Goal: Task Accomplishment & Management: Manage account settings

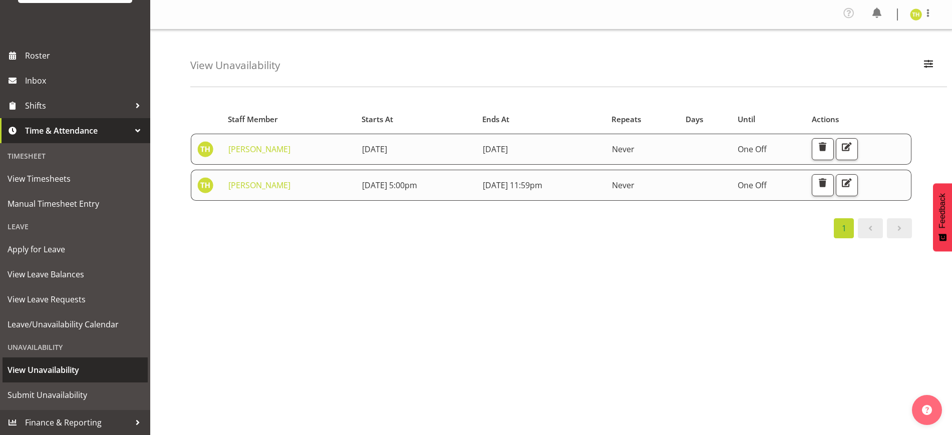
scroll to position [63, 0]
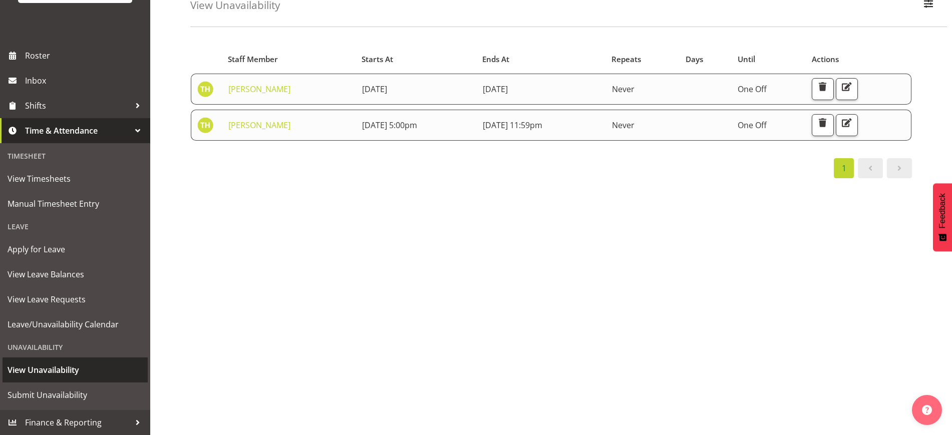
click at [64, 372] on span "View Unavailability" at bounding box center [75, 369] width 135 height 15
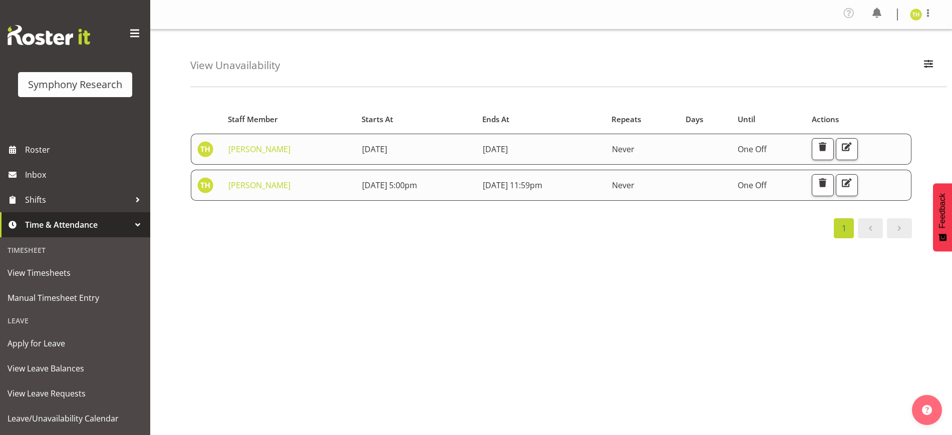
click at [634, 154] on span "Never" at bounding box center [623, 149] width 23 height 11
click at [853, 149] on span "button" at bounding box center [846, 146] width 13 height 13
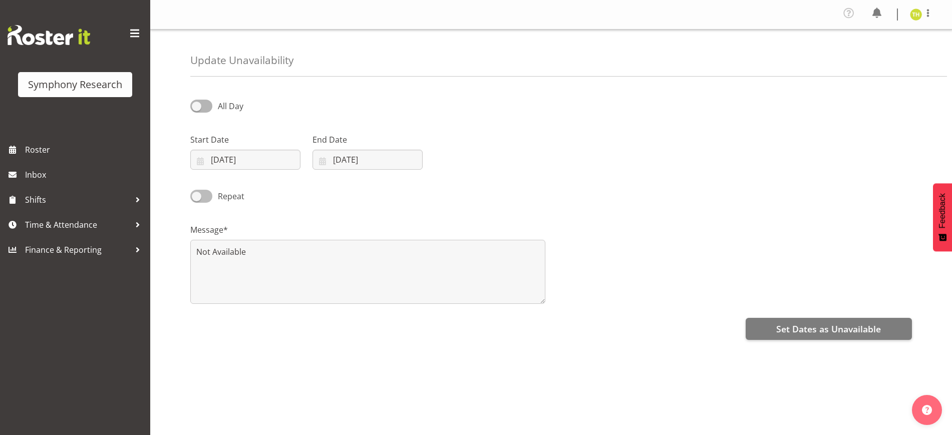
click at [206, 200] on span at bounding box center [201, 196] width 22 height 13
click at [197, 199] on input "Repeat" at bounding box center [193, 196] width 7 height 7
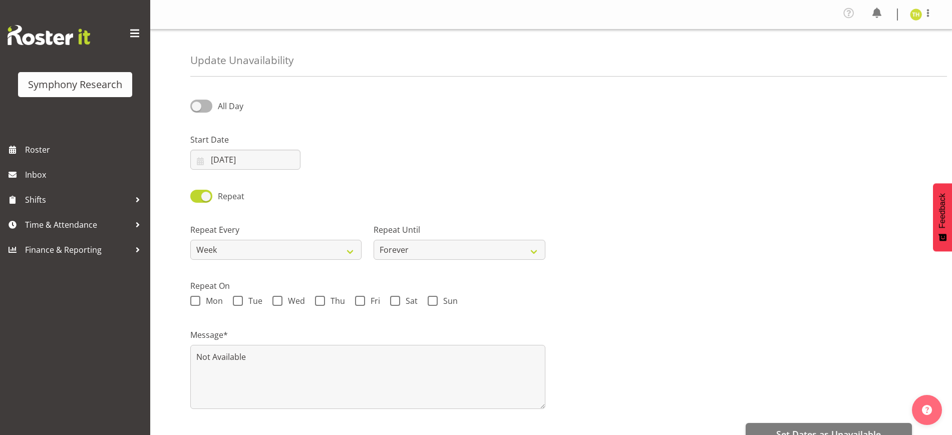
scroll to position [59, 0]
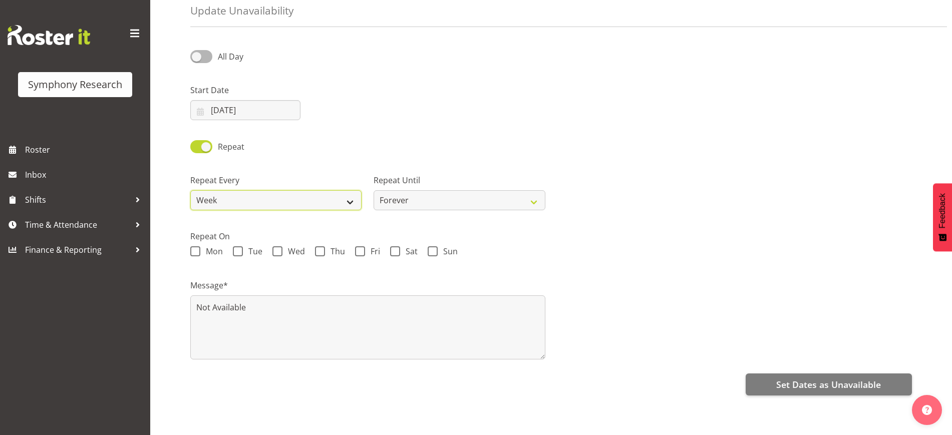
click at [352, 190] on select "Week 2 Weeks 3 Weeks 4 Weeks Month" at bounding box center [275, 200] width 171 height 20
click at [304, 160] on div "Repeat Every Week 2 Weeks 3 Weeks 4 Weeks Month" at bounding box center [275, 188] width 183 height 56
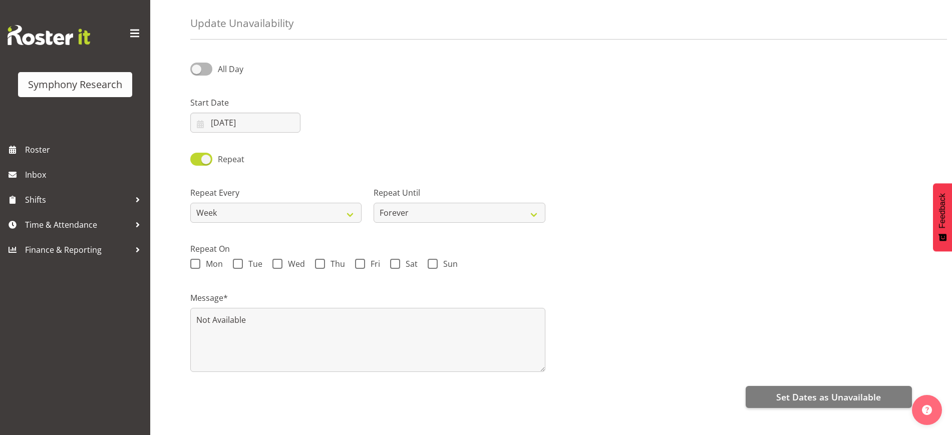
scroll to position [0, 0]
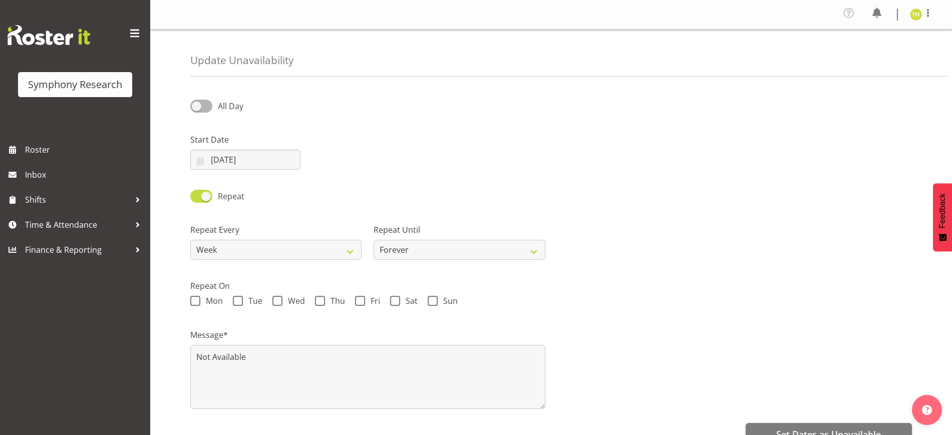
click at [197, 195] on span at bounding box center [201, 196] width 22 height 13
click at [197, 195] on input "Repeat" at bounding box center [193, 196] width 7 height 7
checkbox input "false"
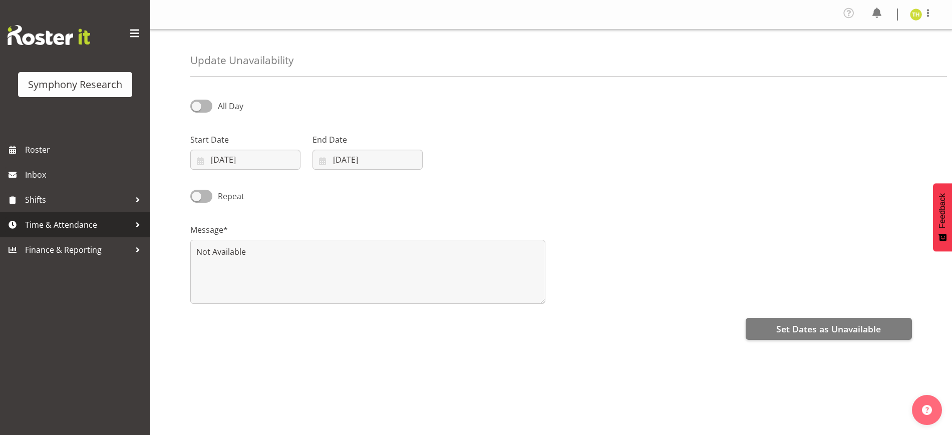
click at [80, 229] on span "Time & Attendance" at bounding box center [77, 224] width 105 height 15
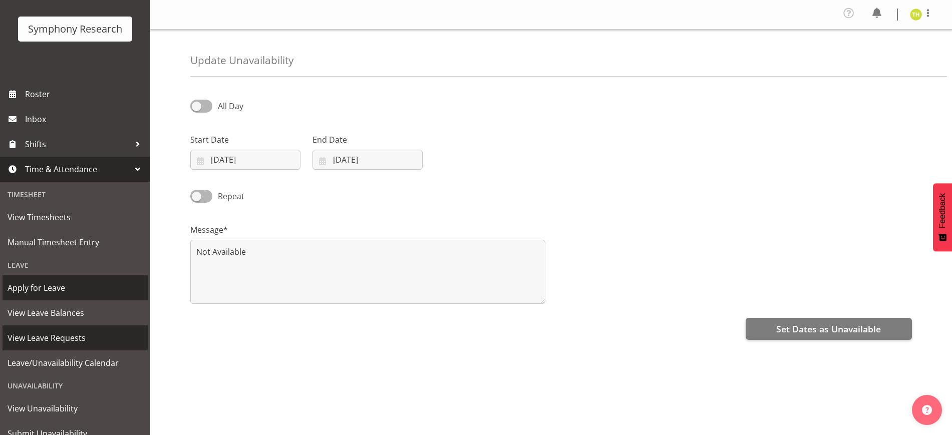
scroll to position [94, 0]
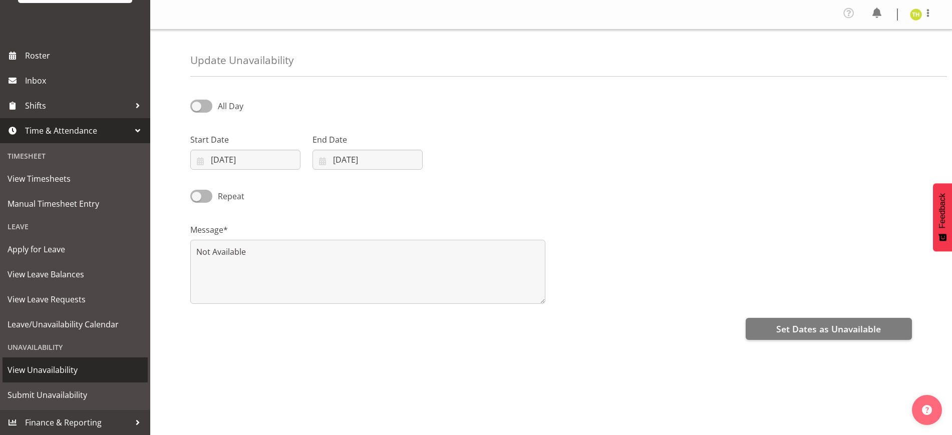
click at [44, 375] on span "View Unavailability" at bounding box center [75, 369] width 135 height 15
